Goal: Information Seeking & Learning: Learn about a topic

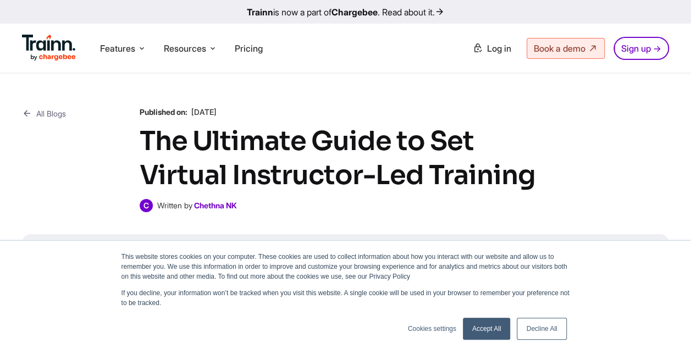
click at [498, 328] on link "Accept All" at bounding box center [487, 329] width 48 height 22
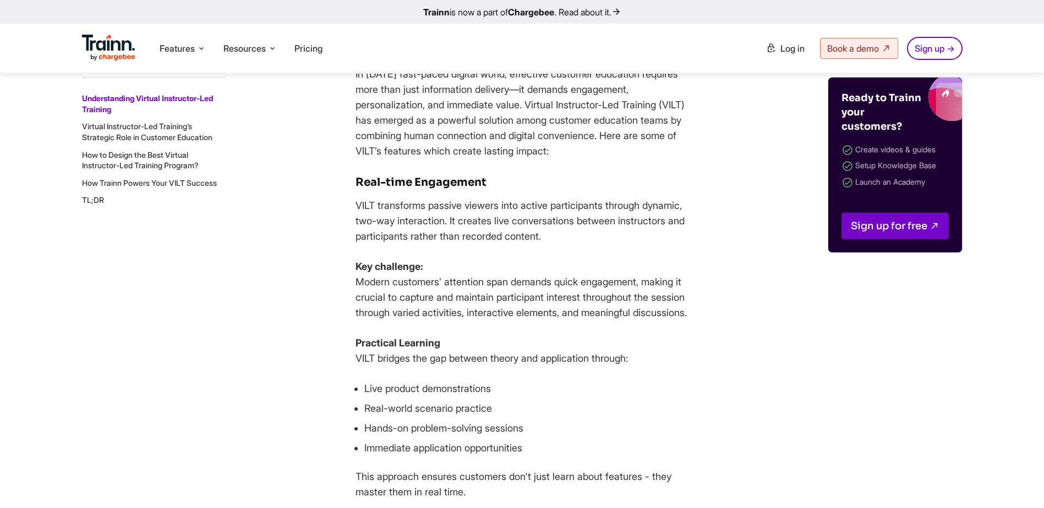
scroll to position [1540, 0]
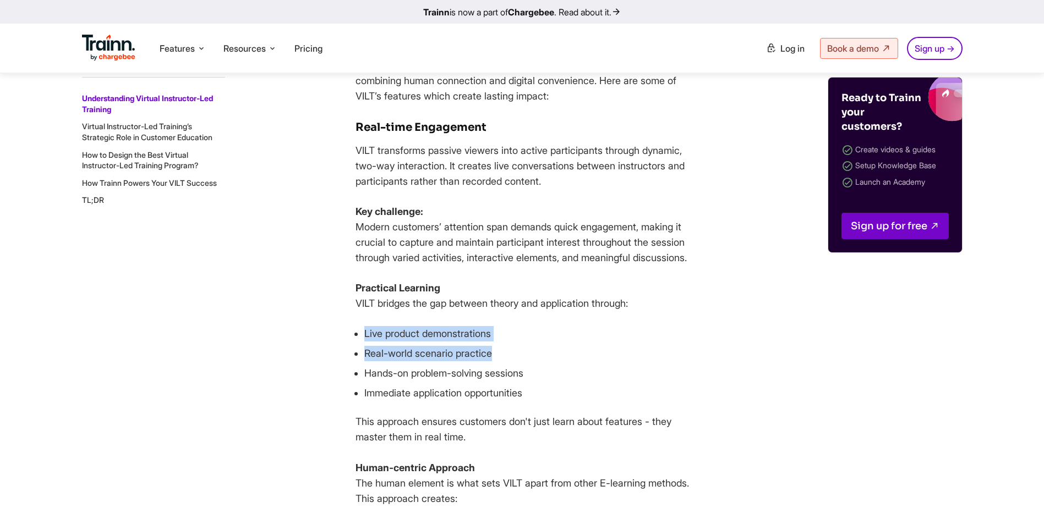
drag, startPoint x: 363, startPoint y: 370, endPoint x: 528, endPoint y: 388, distance: 166.0
click at [528, 354] on ul "Live product demonstrations Real-world scenario practice Hands-on problem-solvi…" at bounding box center [525, 363] width 341 height 75
drag, startPoint x: 528, startPoint y: 388, endPoint x: 575, endPoint y: 394, distance: 47.8
click at [575, 354] on ul "Live product demonstrations Real-world scenario practice Hands-on problem-solvi…" at bounding box center [525, 363] width 341 height 75
drag, startPoint x: 369, startPoint y: 388, endPoint x: 529, endPoint y: 387, distance: 159.5
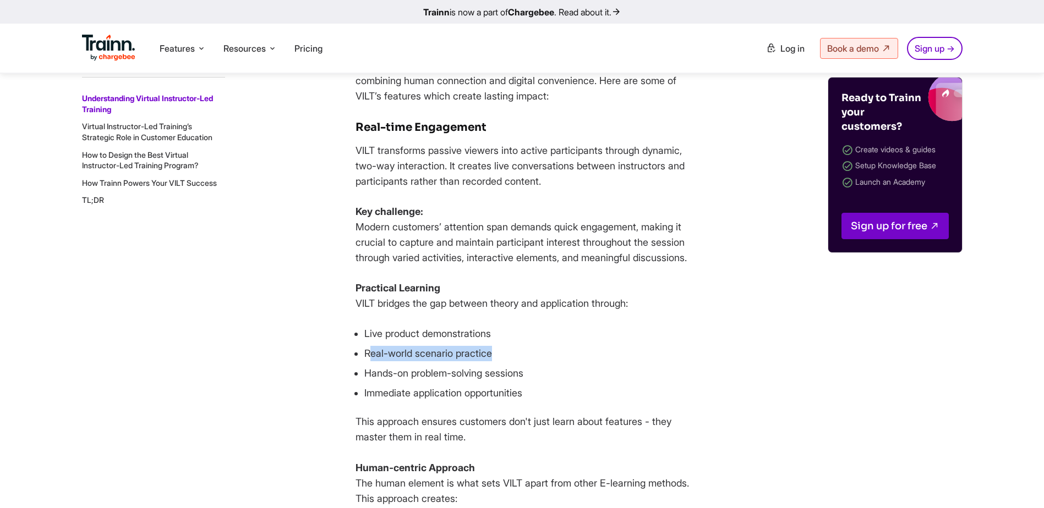
click at [529, 354] on li "Real-world scenario practice" at bounding box center [530, 353] width 332 height 15
drag, startPoint x: 529, startPoint y: 387, endPoint x: 513, endPoint y: 422, distance: 38.7
click at [586, 354] on ul "Live product demonstrations Real-world scenario practice Hands-on problem-solvi…" at bounding box center [525, 363] width 341 height 75
drag, startPoint x: 364, startPoint y: 404, endPoint x: 521, endPoint y: 408, distance: 157.4
click at [521, 354] on li "Hands-on problem-solving sessions" at bounding box center [530, 373] width 332 height 15
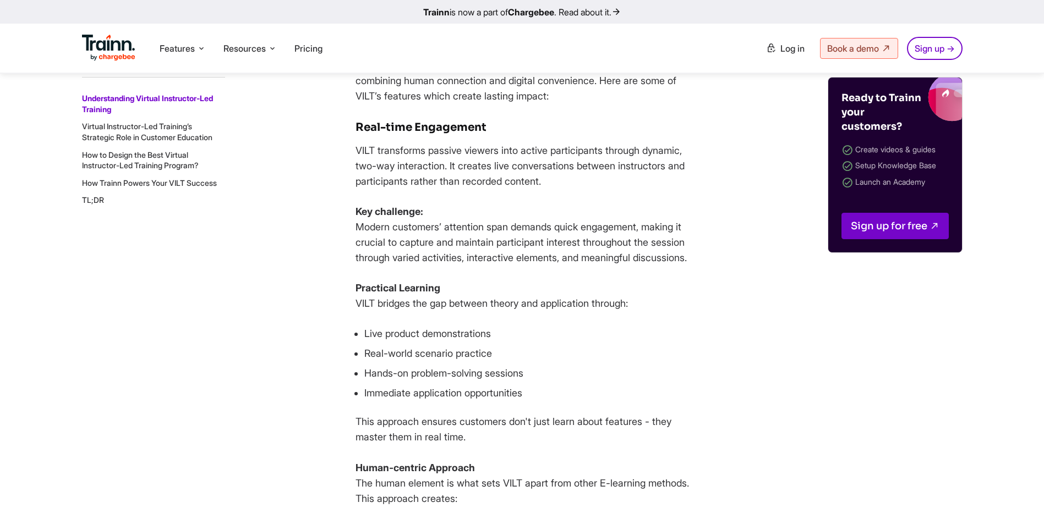
drag, startPoint x: 521, startPoint y: 408, endPoint x: 627, endPoint y: 425, distance: 106.9
click at [627, 354] on li "Immediate application opportunities" at bounding box center [530, 393] width 332 height 15
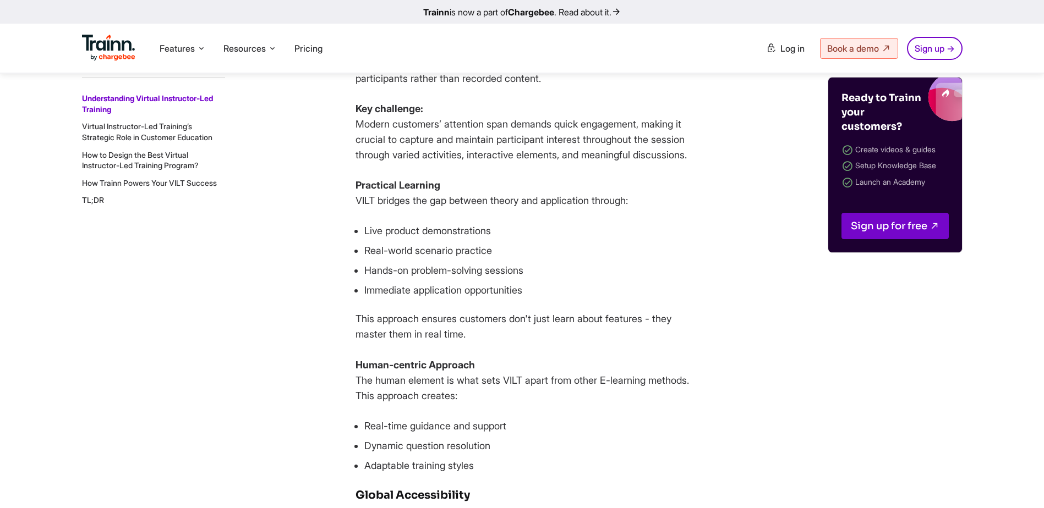
scroll to position [1650, 0]
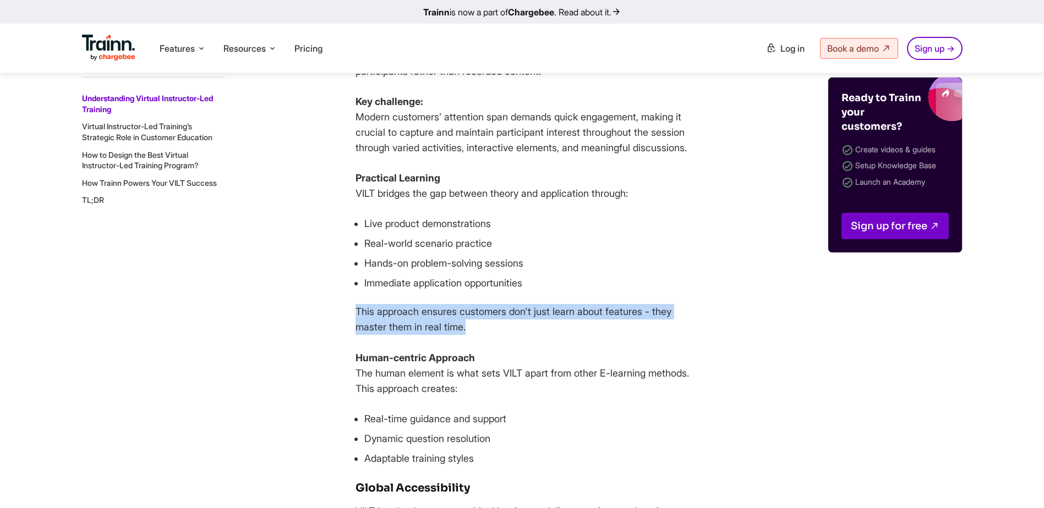
drag, startPoint x: 355, startPoint y: 336, endPoint x: 474, endPoint y: 355, distance: 119.7
click at [474, 354] on p "This approach ensures customers don't just learn about features - they master t…" at bounding box center [525, 350] width 341 height 92
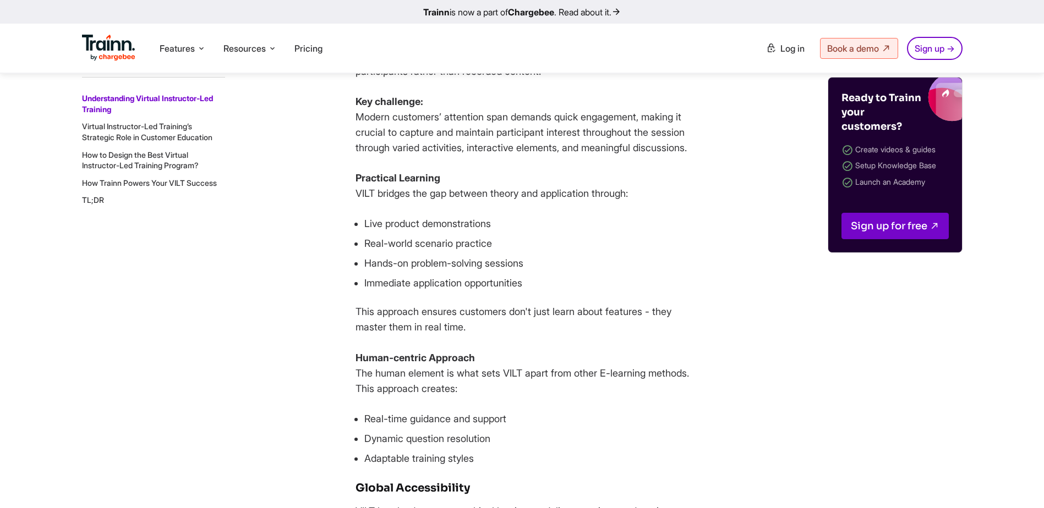
drag, startPoint x: 474, startPoint y: 355, endPoint x: 610, endPoint y: 377, distance: 137.6
click at [612, 354] on p "This approach ensures customers don't just learn about features - they master t…" at bounding box center [525, 350] width 341 height 92
drag, startPoint x: 358, startPoint y: 402, endPoint x: 573, endPoint y: 407, distance: 215.7
click at [573, 354] on p "This approach ensures customers don't just learn about features - they master t…" at bounding box center [525, 350] width 341 height 92
drag, startPoint x: 573, startPoint y: 407, endPoint x: 695, endPoint y: 452, distance: 130.4
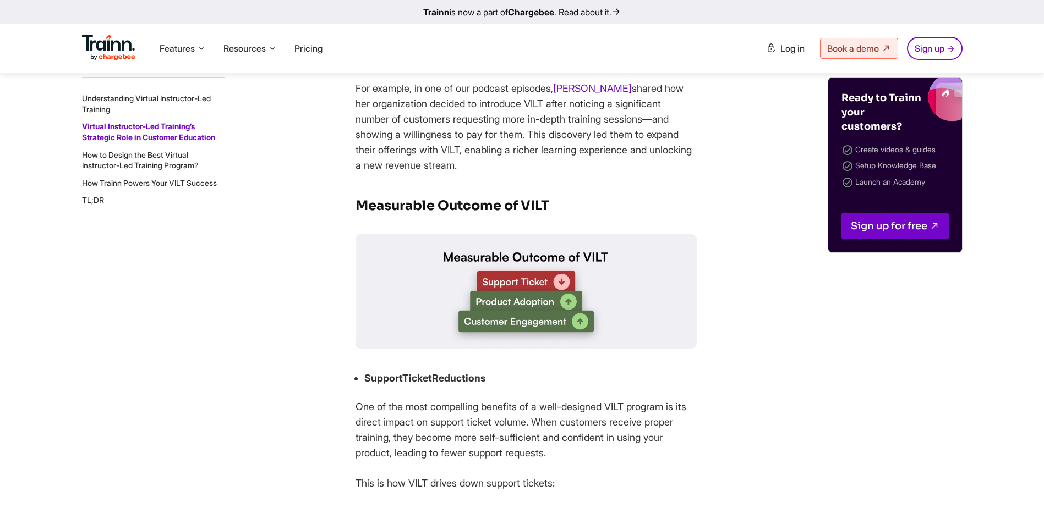
scroll to position [2420, 0]
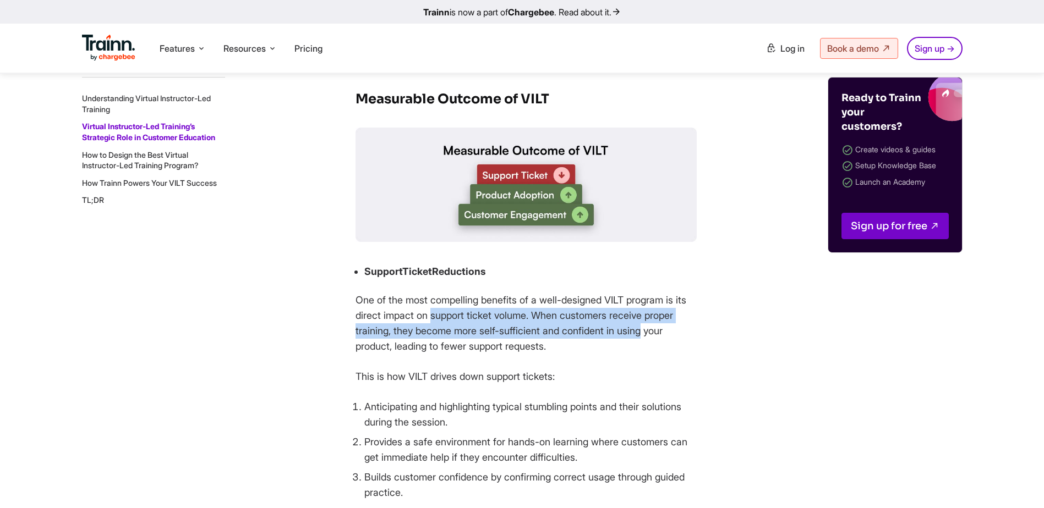
drag, startPoint x: 445, startPoint y: 367, endPoint x: 701, endPoint y: 371, distance: 256.4
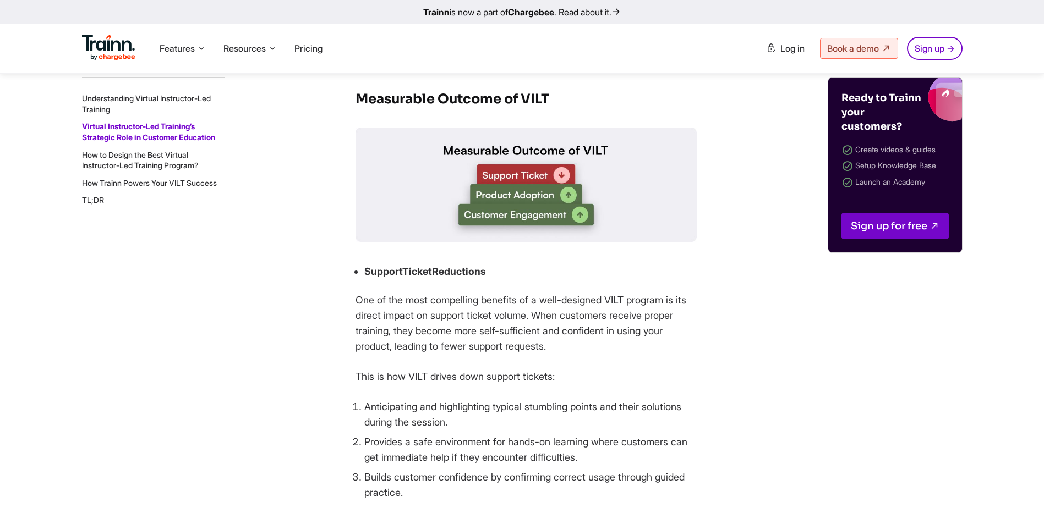
drag, startPoint x: 701, startPoint y: 371, endPoint x: 882, endPoint y: 413, distance: 185.8
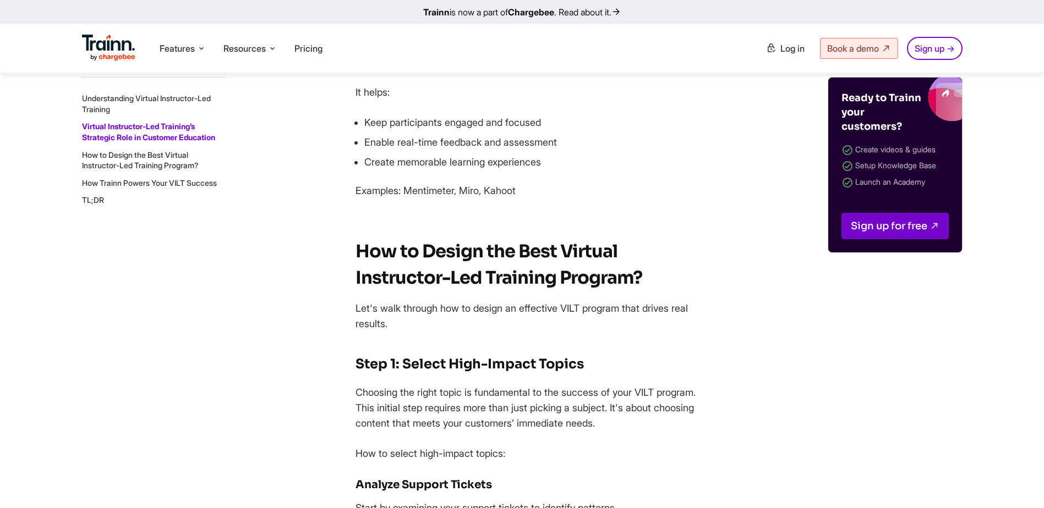
scroll to position [4511, 0]
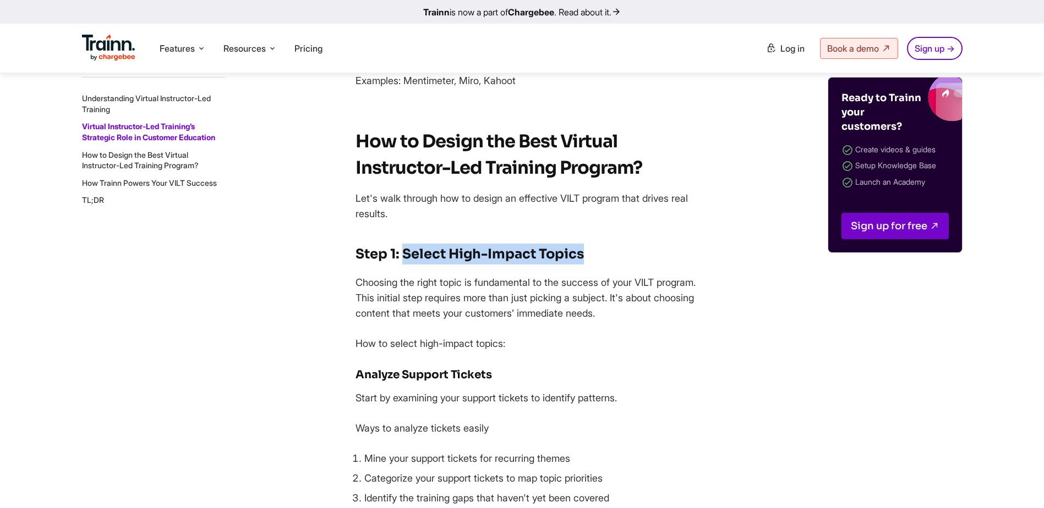
drag, startPoint x: 404, startPoint y: 330, endPoint x: 596, endPoint y: 342, distance: 192.9
click at [596, 265] on h3 "Step 1: Select High-Impact Topics" at bounding box center [525, 254] width 341 height 21
drag, startPoint x: 596, startPoint y: 342, endPoint x: 796, endPoint y: 382, distance: 203.7
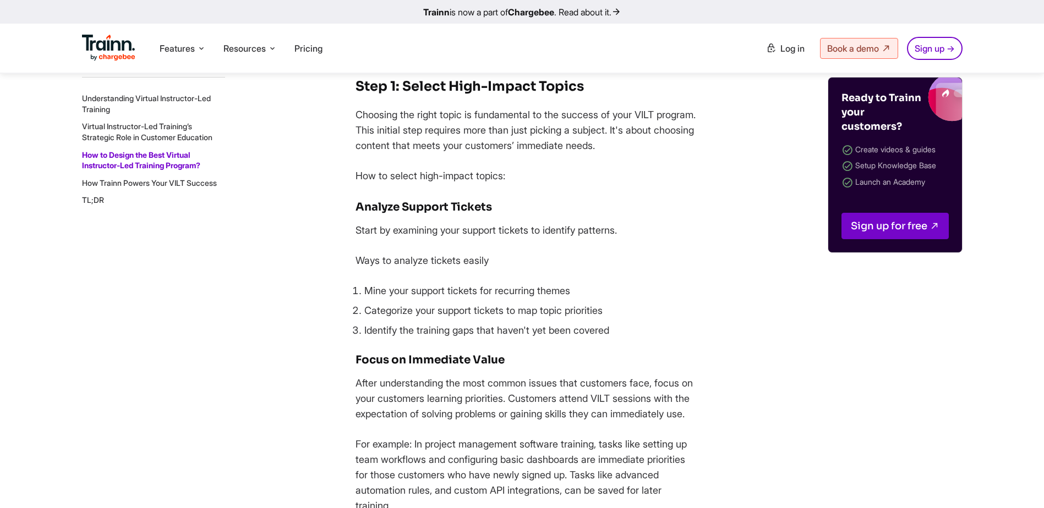
scroll to position [4731, 0]
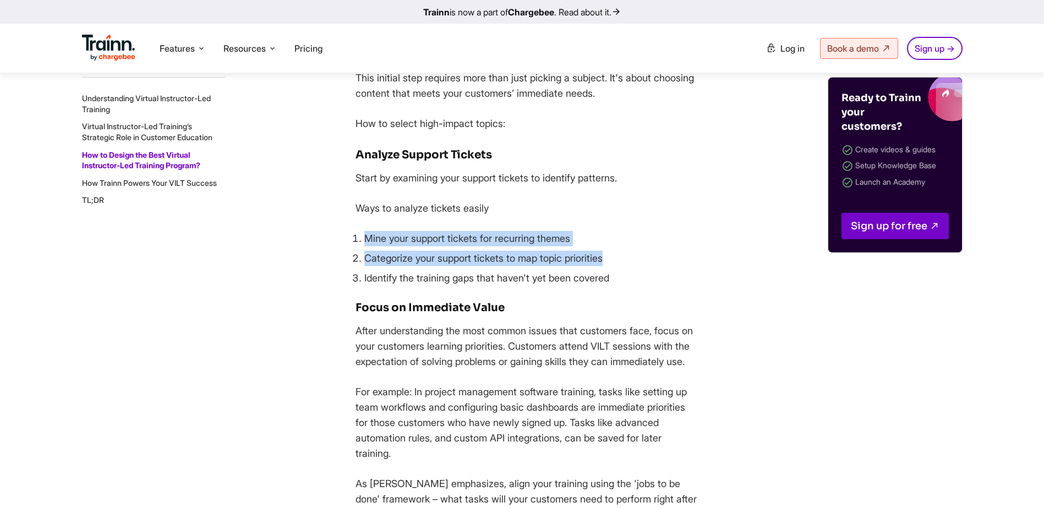
drag, startPoint x: 363, startPoint y: 318, endPoint x: 633, endPoint y: 328, distance: 270.8
click at [633, 286] on ol "Mine your support tickets for recurring themes Categorize your support tickets …" at bounding box center [525, 258] width 341 height 55
drag, startPoint x: 633, startPoint y: 328, endPoint x: 684, endPoint y: 348, distance: 54.5
click at [684, 286] on li "Identify the training gaps that haven't yet been covered" at bounding box center [530, 278] width 332 height 15
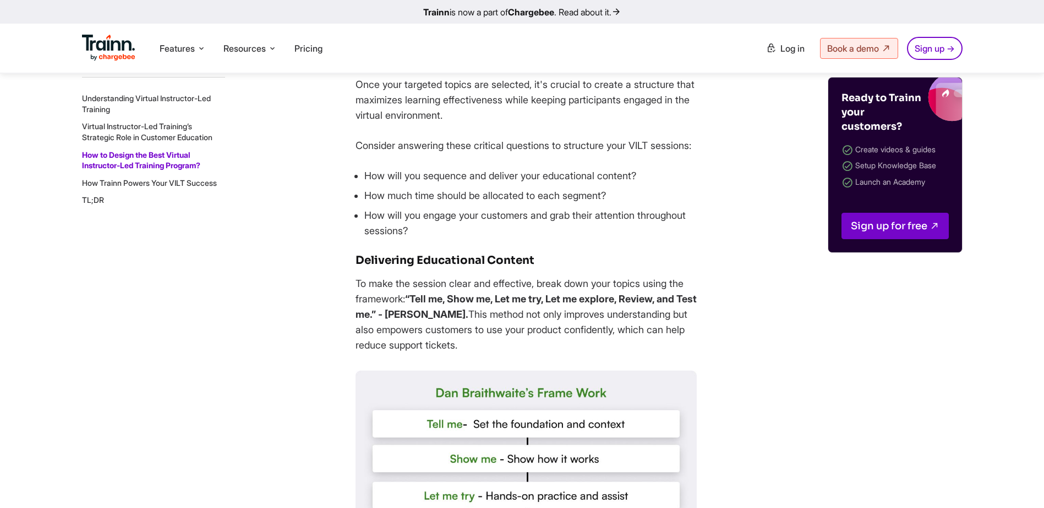
scroll to position [5446, 0]
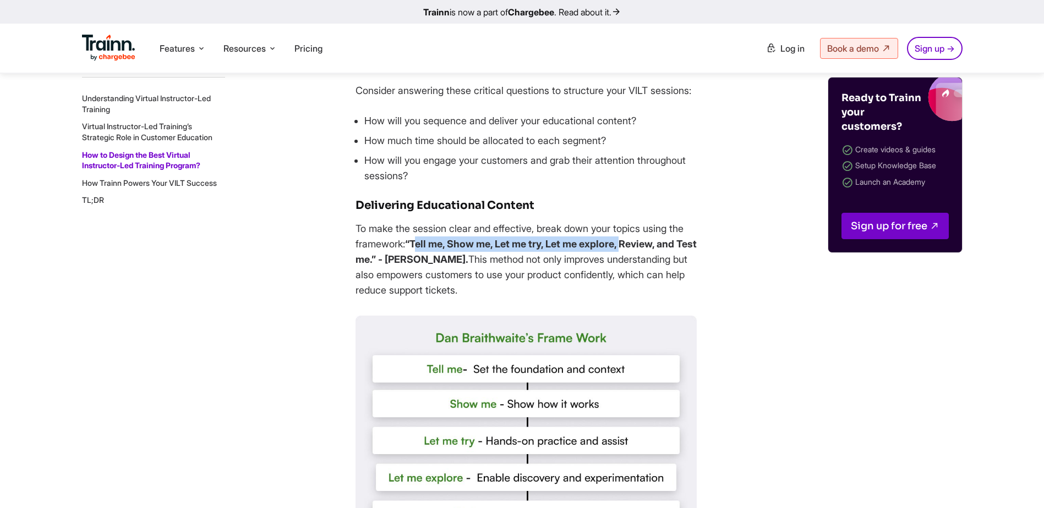
drag, startPoint x: 419, startPoint y: 350, endPoint x: 633, endPoint y: 347, distance: 213.5
click at [633, 265] on strong "“Tell me, Show me, Let me try, Let me explore, Review, and Test me.” - [PERSON_…" at bounding box center [525, 251] width 341 height 27
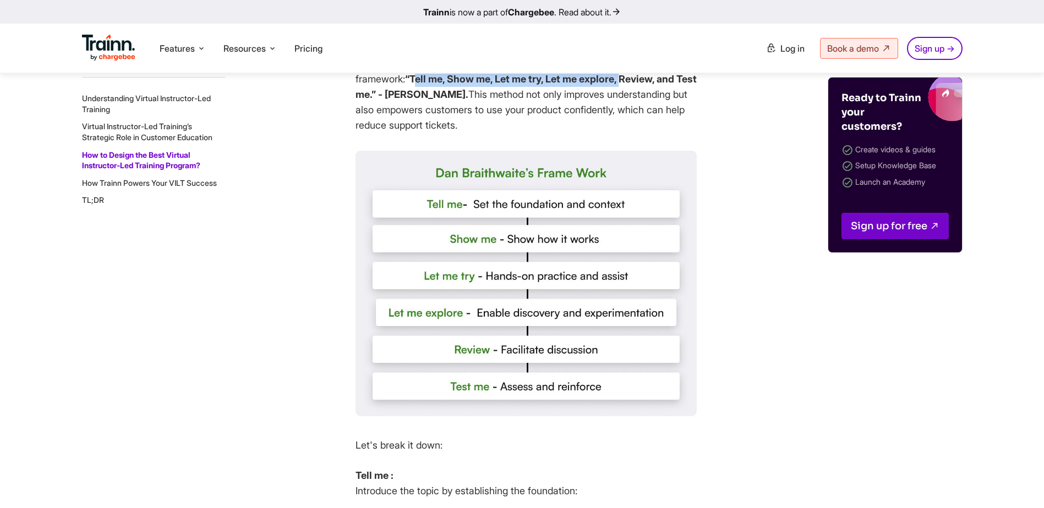
scroll to position [5721, 0]
